Goal: Task Accomplishment & Management: Manage account settings

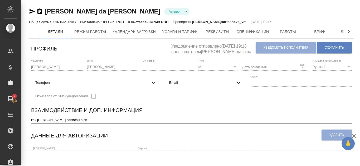
click at [351, 32] on icon at bounding box center [348, 31] width 5 height 5
click at [34, 34] on icon at bounding box center [34, 31] width 5 height 5
click at [325, 35] on span "Бриф" at bounding box center [319, 31] width 25 height 7
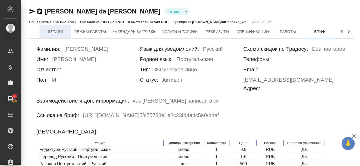
click at [51, 32] on span "Детали" at bounding box center [55, 31] width 25 height 7
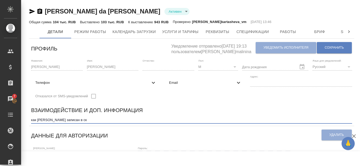
click at [82, 118] on textarea "как Елена Ярцева записан в ск" at bounding box center [191, 120] width 321 height 4
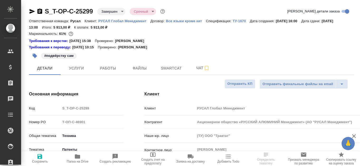
select select "RU"
type textarea "x"
